Goal: Entertainment & Leisure: Consume media (video, audio)

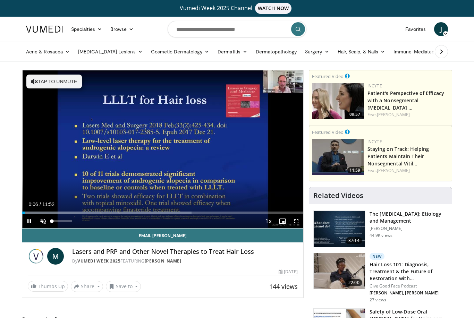
click at [43, 221] on span "Video Player" at bounding box center [43, 221] width 14 height 14
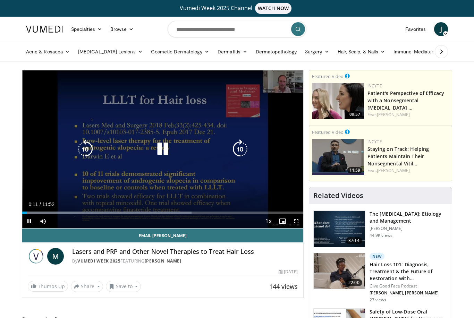
click at [298, 223] on span "Video Player" at bounding box center [296, 221] width 14 height 14
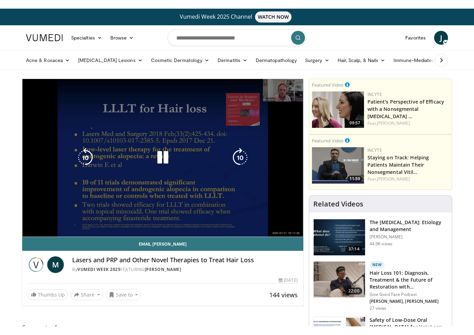
scroll to position [8, 0]
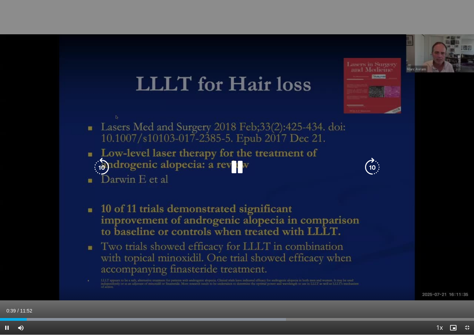
click at [375, 165] on icon "Video Player" at bounding box center [372, 167] width 19 height 19
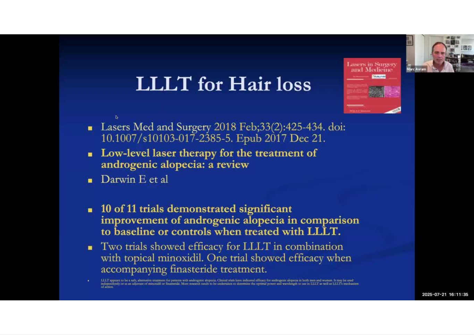
click at [375, 165] on div "10 seconds Tap to unmute" at bounding box center [237, 167] width 474 height 335
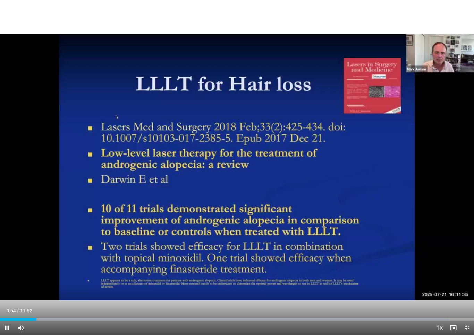
click at [376, 166] on div "10 seconds Tap to unmute" at bounding box center [237, 167] width 474 height 335
click at [45, 318] on div "Progress Bar" at bounding box center [224, 319] width 448 height 3
click at [55, 318] on div "Progress Bar" at bounding box center [244, 319] width 460 height 3
click at [67, 318] on div "Loaded : 99.99%" at bounding box center [237, 319] width 474 height 3
click at [77, 318] on div "Progress Bar" at bounding box center [244, 319] width 460 height 3
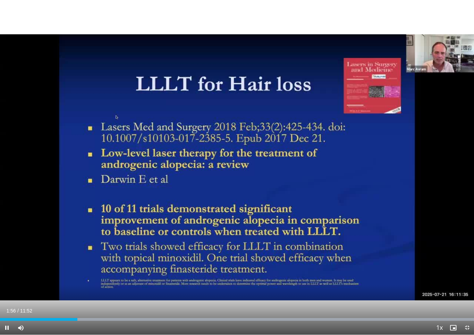
click at [88, 318] on div "Progress Bar" at bounding box center [244, 319] width 460 height 3
click at [102, 318] on div "Progress Bar" at bounding box center [244, 319] width 460 height 3
click at [116, 318] on div "Progress Bar" at bounding box center [244, 319] width 460 height 3
click at [128, 318] on div "Loaded : 99.99%" at bounding box center [237, 319] width 474 height 3
click at [138, 318] on div "Progress Bar" at bounding box center [244, 319] width 460 height 3
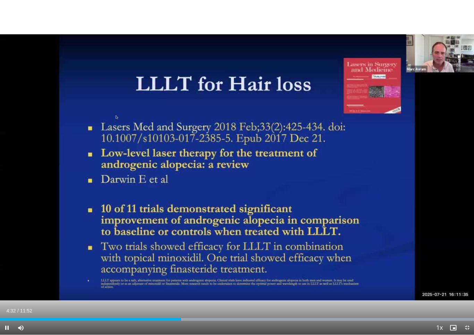
click at [195, 318] on div "Loaded : 99.99%" at bounding box center [237, 319] width 474 height 3
click at [207, 318] on div "Progress Bar" at bounding box center [244, 319] width 460 height 3
click at [224, 318] on div "Progress Bar" at bounding box center [244, 319] width 460 height 3
click at [237, 318] on div "Progress Bar" at bounding box center [244, 319] width 460 height 3
click at [251, 318] on div "Progress Bar" at bounding box center [244, 319] width 460 height 3
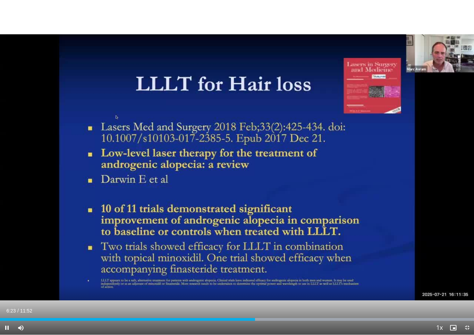
click at [264, 318] on div "Progress Bar" at bounding box center [244, 319] width 460 height 3
click at [274, 318] on div "Progress Bar" at bounding box center [244, 319] width 460 height 3
click at [283, 318] on div "Progress Bar" at bounding box center [244, 319] width 460 height 3
click at [270, 318] on div "Loaded : 99.99%" at bounding box center [237, 318] width 474 height 7
click at [277, 318] on div "Progress Bar" at bounding box center [244, 319] width 460 height 3
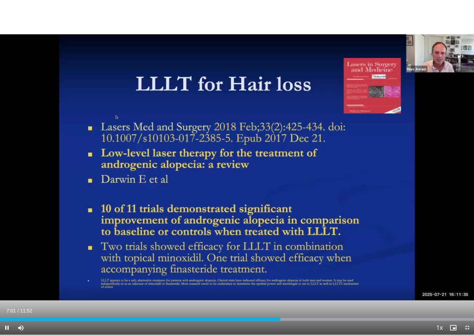
click at [286, 318] on div "Loaded : 99.99%" at bounding box center [237, 319] width 474 height 3
click at [310, 318] on div "Loaded : 99.99%" at bounding box center [237, 318] width 474 height 7
click at [273, 270] on div "10 seconds Tap to unmute" at bounding box center [237, 167] width 474 height 335
click at [316, 318] on div "Current Time 7:48 / Duration 11:52 Pause Skip Backward Skip Forward Mute Loaded…" at bounding box center [237, 328] width 474 height 14
click at [323, 318] on div "Progress Bar" at bounding box center [244, 319] width 460 height 3
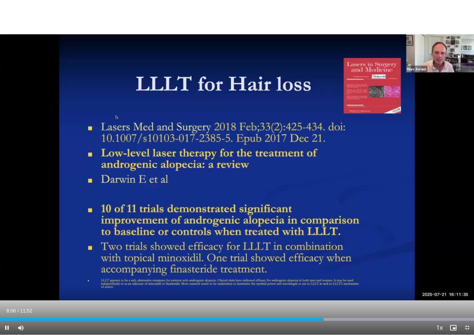
click at [335, 318] on div "Loaded : 99.99%" at bounding box center [237, 319] width 474 height 3
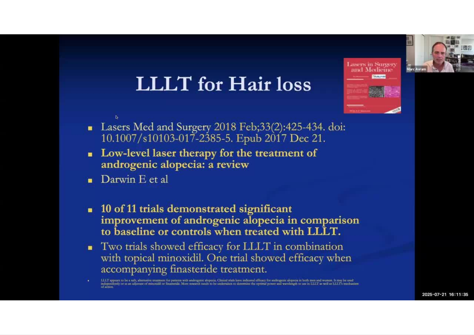
click at [342, 318] on video-js "**********" at bounding box center [237, 167] width 474 height 335
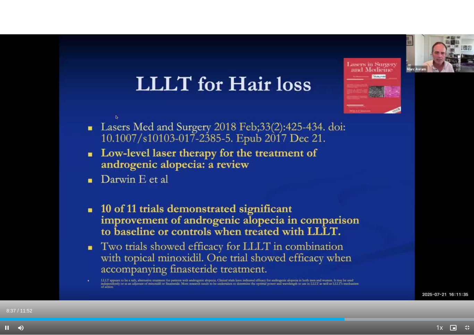
click at [356, 318] on div "Progress Bar" at bounding box center [244, 319] width 460 height 3
click at [367, 318] on div "Progress Bar" at bounding box center [244, 319] width 460 height 3
click at [384, 318] on div "Progress Bar" at bounding box center [244, 319] width 460 height 3
click at [390, 318] on div "Progress Bar" at bounding box center [244, 319] width 460 height 3
click at [406, 318] on div "Progress Bar" at bounding box center [244, 319] width 460 height 3
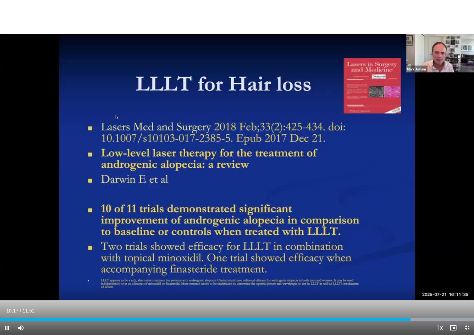
click at [421, 318] on div "Progress Bar" at bounding box center [244, 319] width 460 height 3
click at [434, 318] on div "Progress Bar" at bounding box center [244, 319] width 460 height 3
click at [444, 318] on div "Progress Bar" at bounding box center [244, 319] width 460 height 3
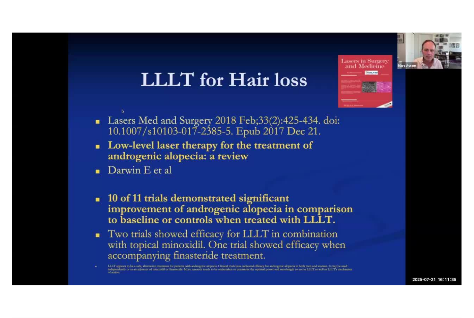
scroll to position [0, 0]
